Goal: Find specific page/section: Find specific page/section

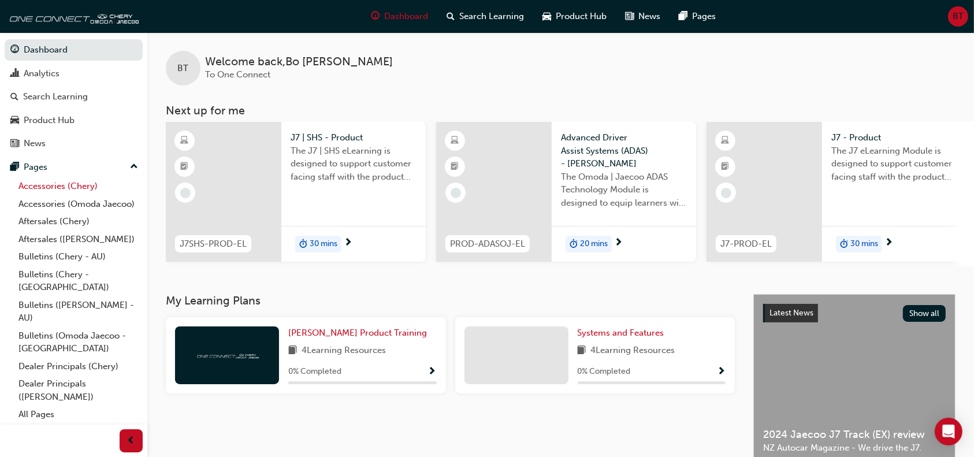
click at [61, 189] on link "Accessories (Chery)" at bounding box center [78, 186] width 129 height 18
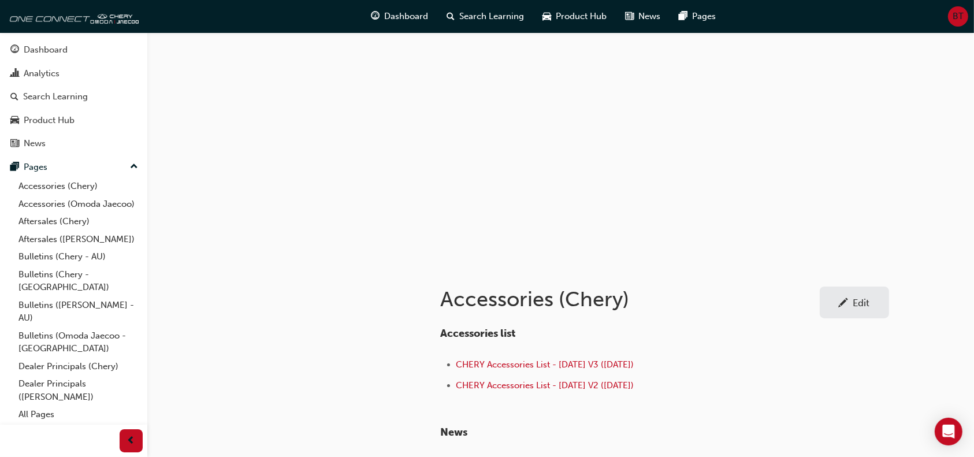
scroll to position [128, 0]
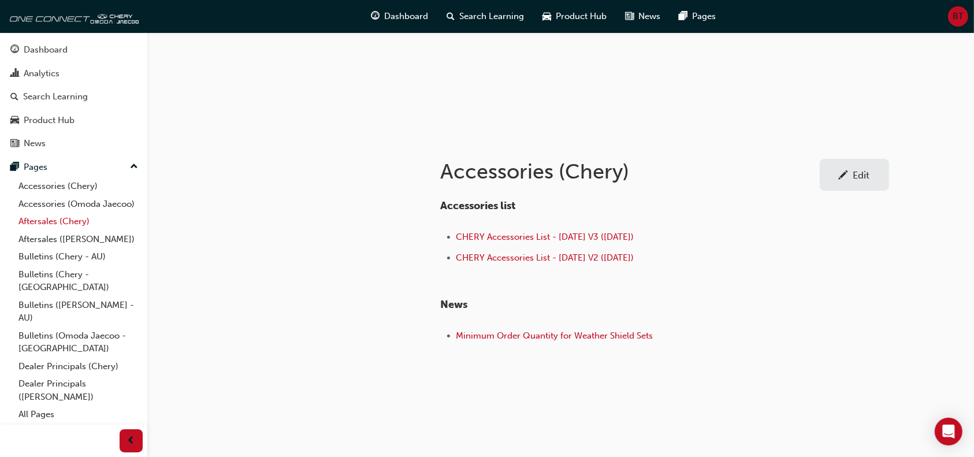
click at [69, 223] on link "Aftersales (Chery)" at bounding box center [78, 222] width 129 height 18
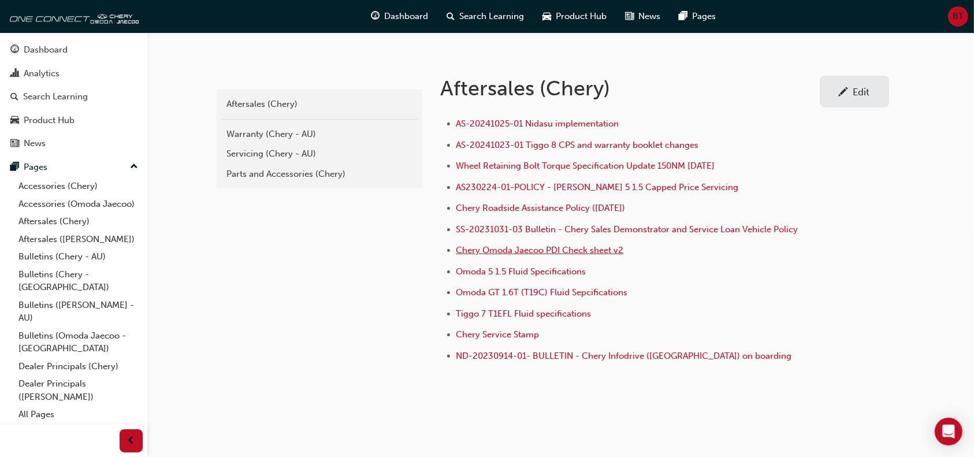
scroll to position [231, 0]
